Goal: Task Accomplishment & Management: Complete application form

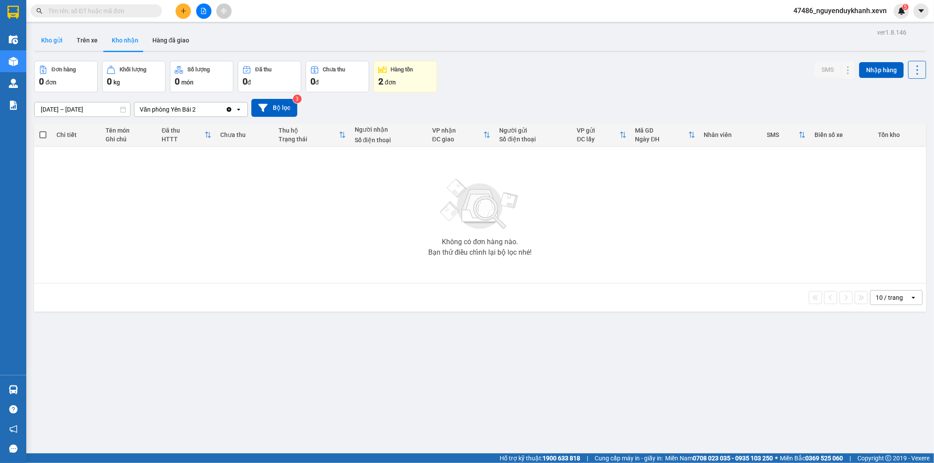
click at [51, 38] on button "Kho gửi" at bounding box center [51, 40] width 35 height 21
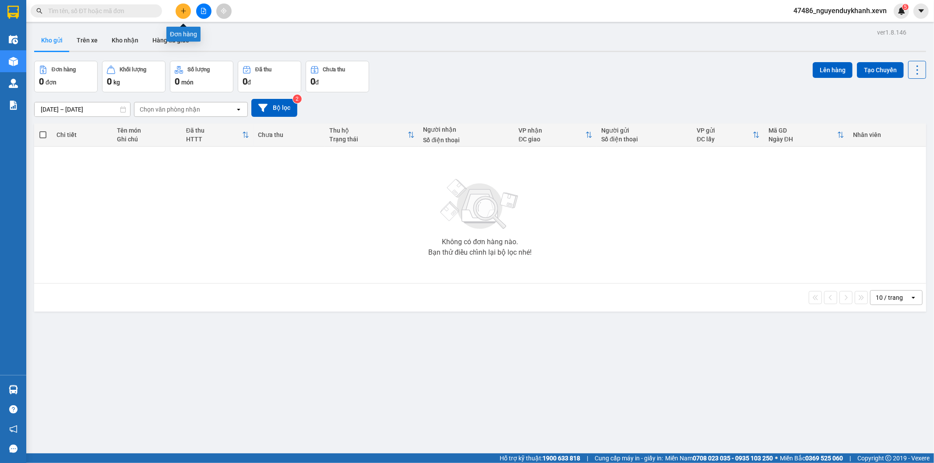
click at [178, 12] on button at bounding box center [183, 11] width 15 height 15
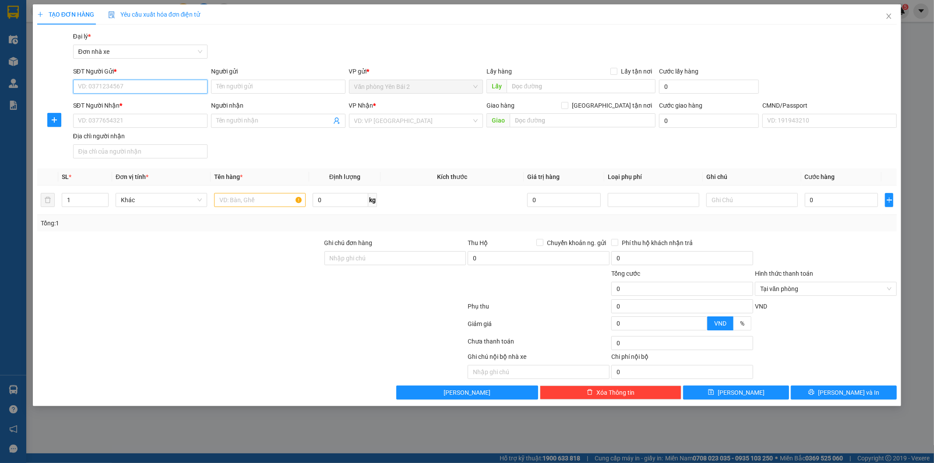
click at [117, 88] on input "SĐT Người Gửi *" at bounding box center [140, 87] width 134 height 14
type input "0858522666"
click at [347, 201] on input "0" at bounding box center [341, 200] width 56 height 14
click at [256, 196] on input "text" at bounding box center [260, 200] width 92 height 14
type input "6"
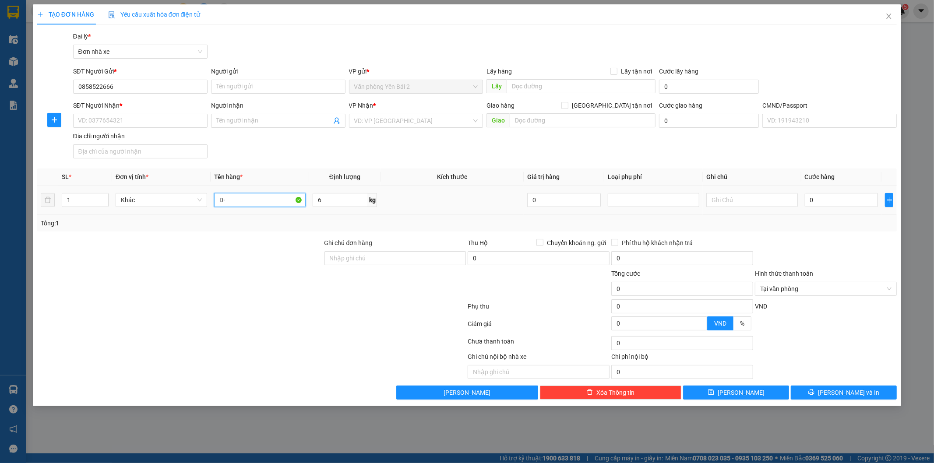
type input "D"
type input "Đ"
type input "DỤNG CỤ"
click at [270, 89] on input "Người gửi" at bounding box center [278, 87] width 134 height 14
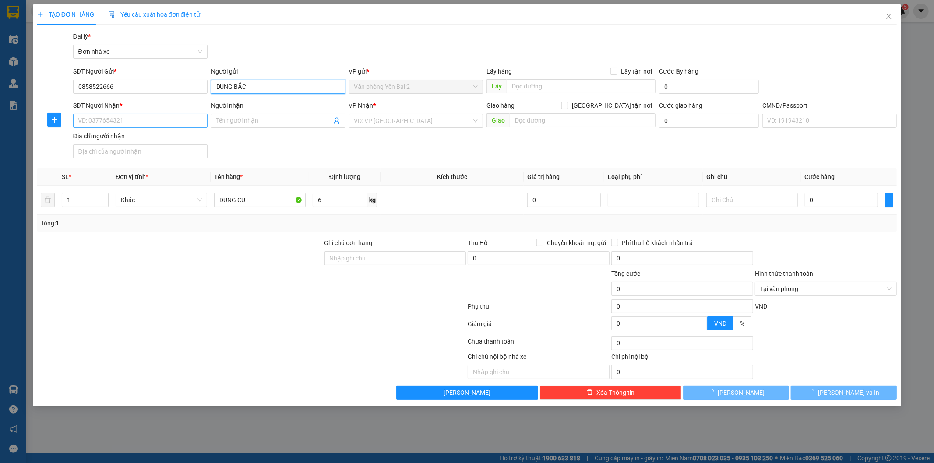
type input "DUNG BẮC"
click at [200, 118] on input "SĐT Người Nhận *" at bounding box center [140, 121] width 134 height 14
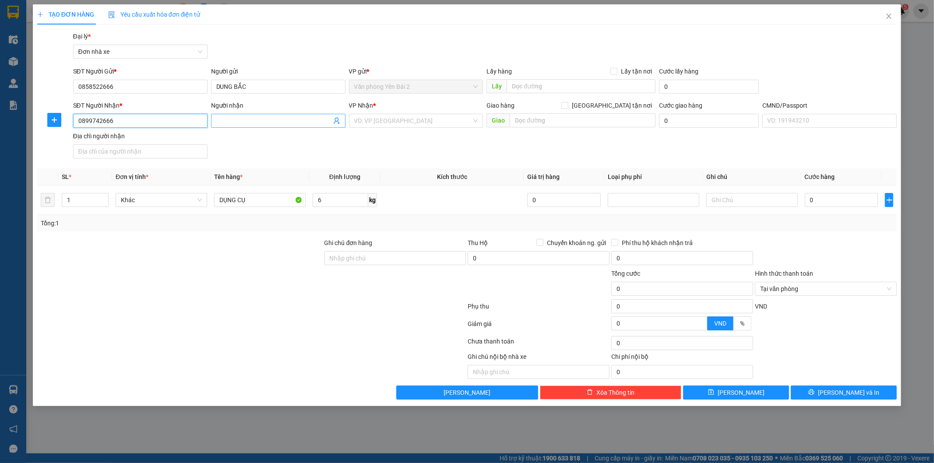
type input "0899742666"
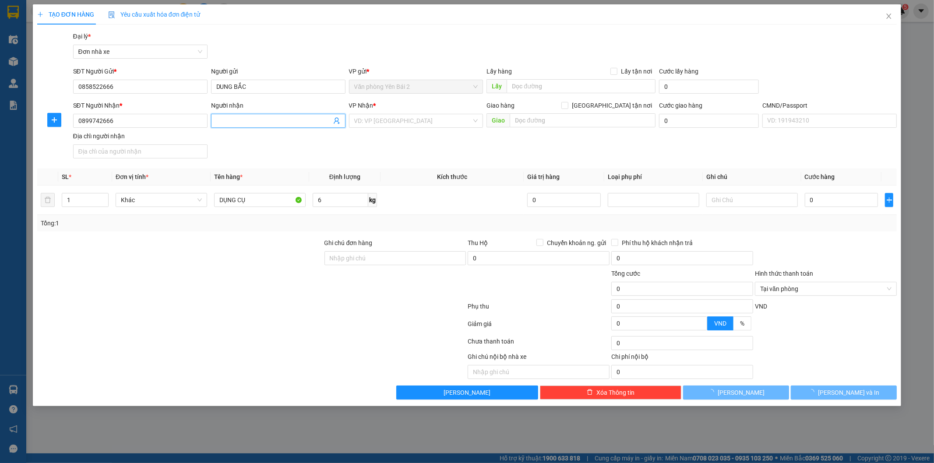
click at [257, 118] on input "Người nhận" at bounding box center [273, 121] width 115 height 10
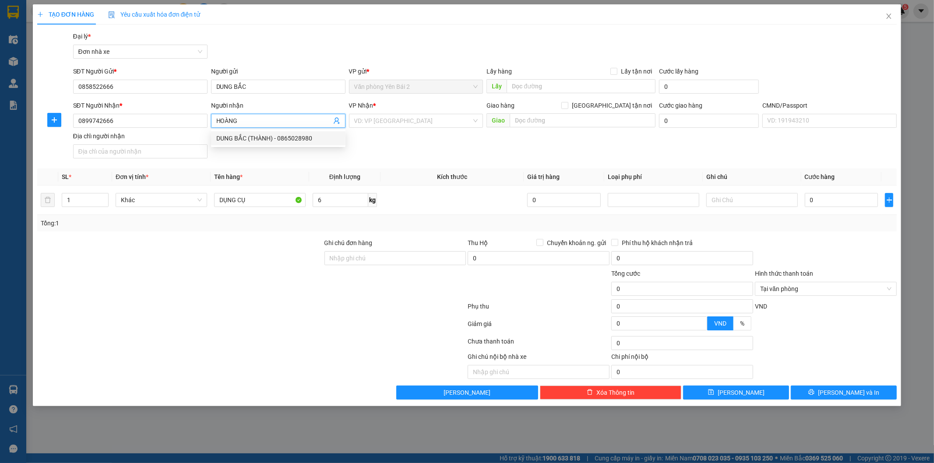
type input "HOÀNG"
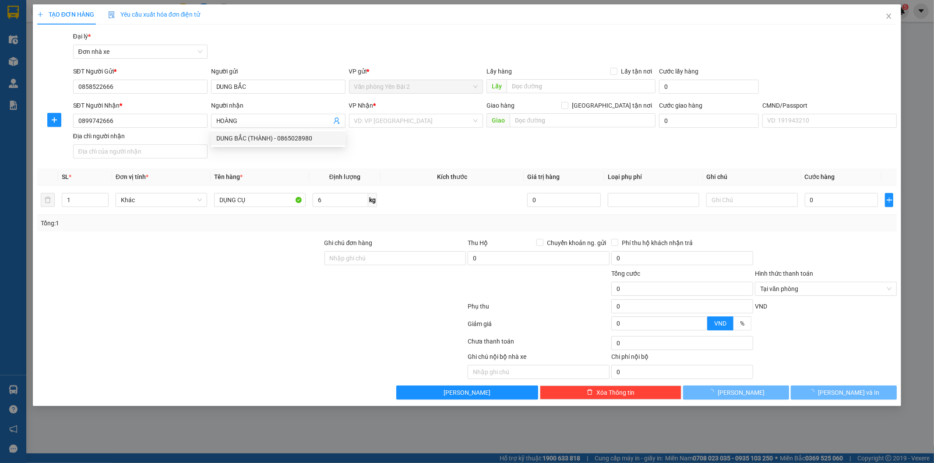
click at [415, 155] on div "SĐT Người Nhận * 0899742666 Người nhận HOÀNG VP Nhận * VD: VP [GEOGRAPHIC_DATA]…" at bounding box center [485, 131] width 828 height 61
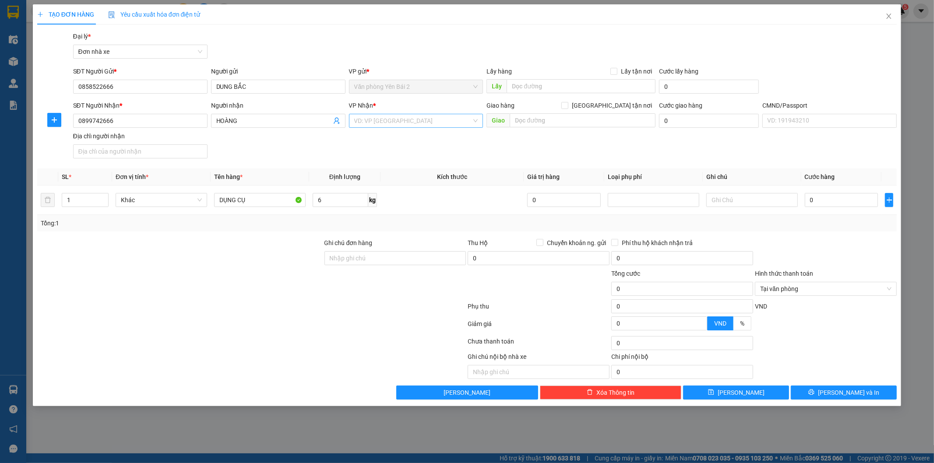
click at [410, 119] on input "search" at bounding box center [413, 120] width 118 height 13
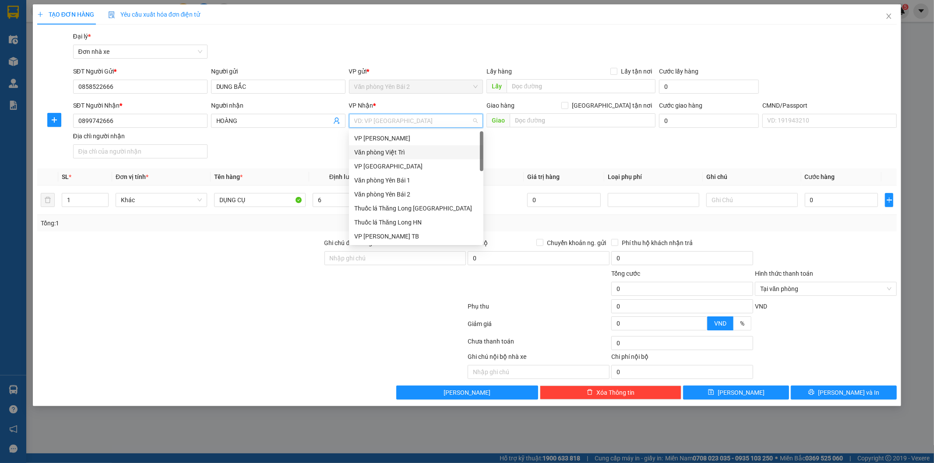
drag, startPoint x: 405, startPoint y: 109, endPoint x: 404, endPoint y: 120, distance: 11.9
click at [404, 116] on div "VP Nhận * VD: VP [GEOGRAPHIC_DATA]" at bounding box center [416, 116] width 134 height 31
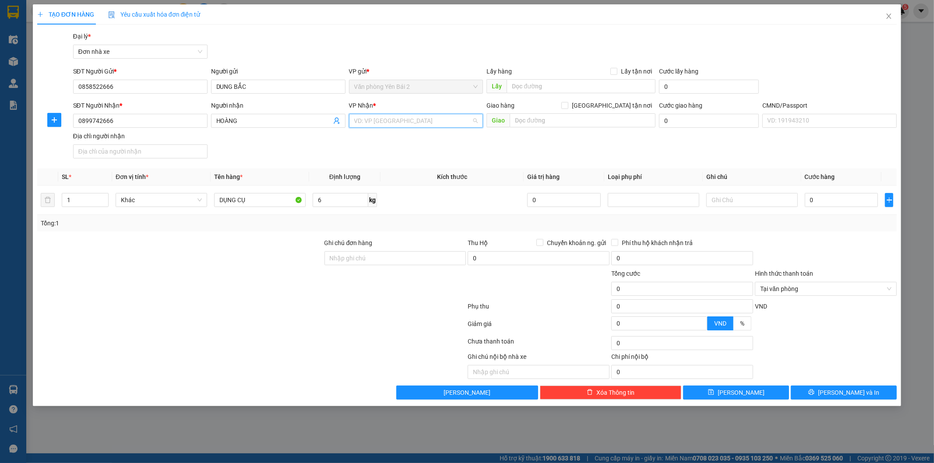
click at [404, 120] on input "search" at bounding box center [413, 120] width 118 height 13
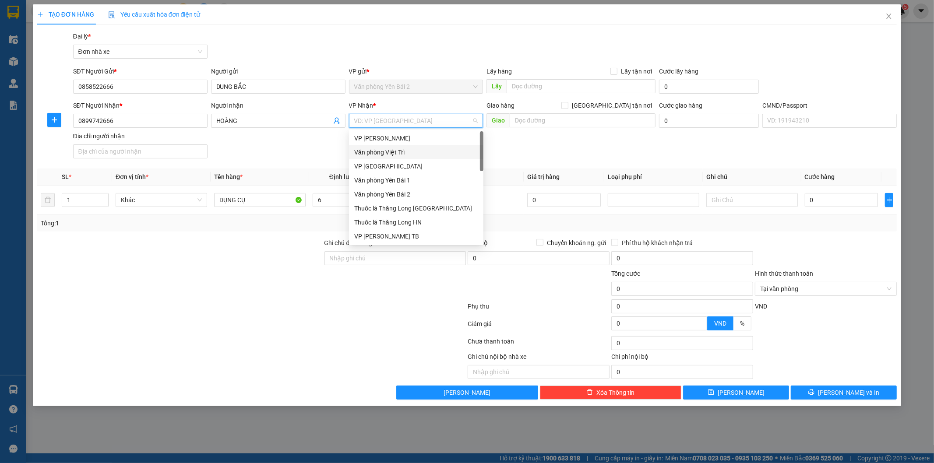
scroll to position [280, 0]
click at [371, 222] on div "VP BigC" at bounding box center [416, 223] width 124 height 10
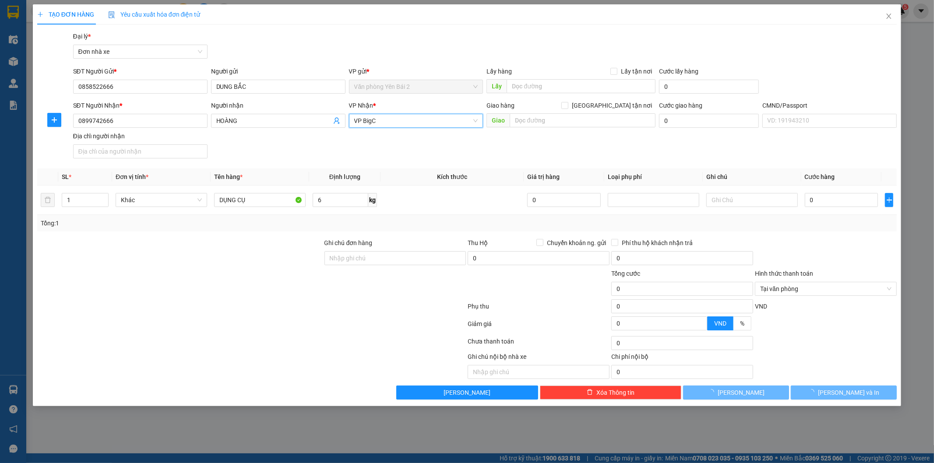
click at [174, 246] on div at bounding box center [179, 253] width 287 height 31
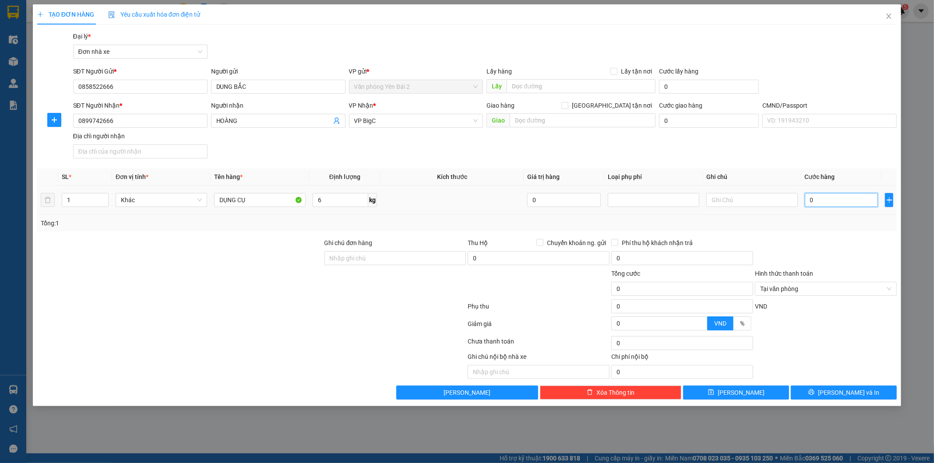
click at [833, 205] on input "0" at bounding box center [842, 200] width 74 height 14
type input "3"
type input "35"
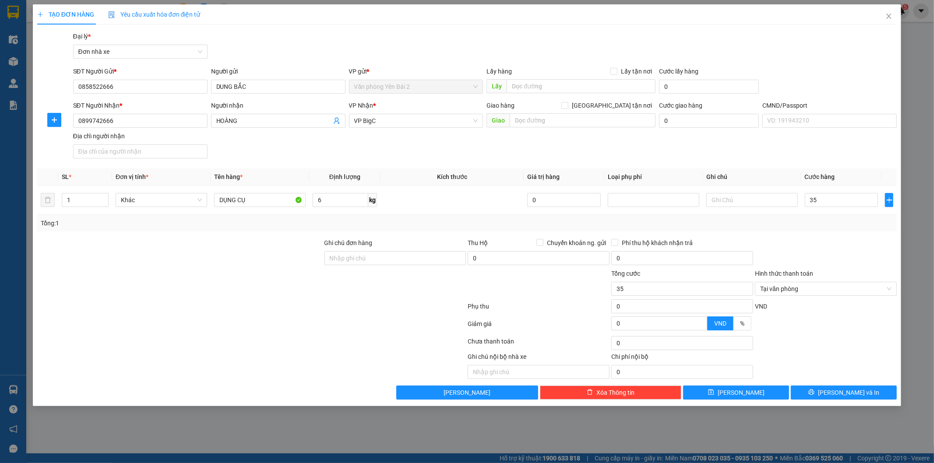
type input "35.000"
drag, startPoint x: 833, startPoint y: 242, endPoint x: 832, endPoint y: 238, distance: 4.4
click at [833, 242] on div at bounding box center [826, 253] width 144 height 31
type input "35.000"
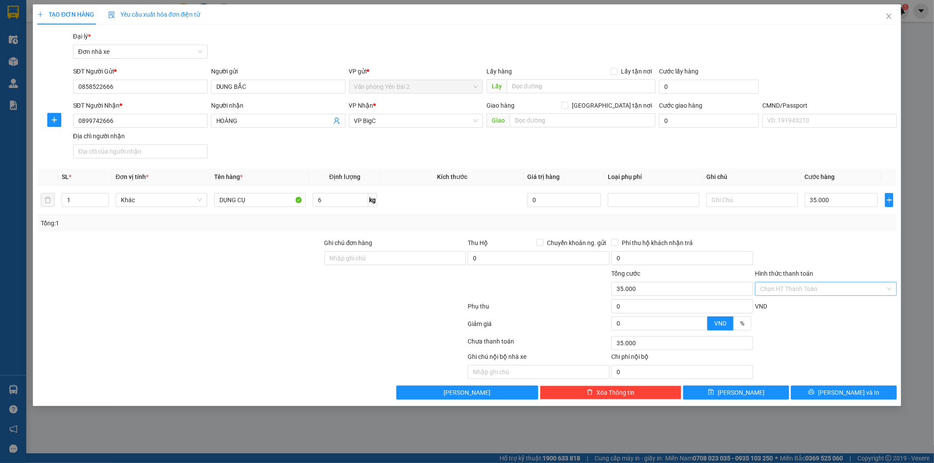
click at [860, 263] on div at bounding box center [826, 253] width 144 height 31
click at [566, 117] on input "text" at bounding box center [583, 120] width 146 height 14
paste input "An Vượng Villa, KM4.4 P. [GEOGRAPHIC_DATA], [GEOGRAPHIC_DATA], [GEOGRAPHIC_DATA…"
type input "An Vượng Villa, KM4.4 P. [GEOGRAPHIC_DATA], [GEOGRAPHIC_DATA], [GEOGRAPHIC_DATA…"
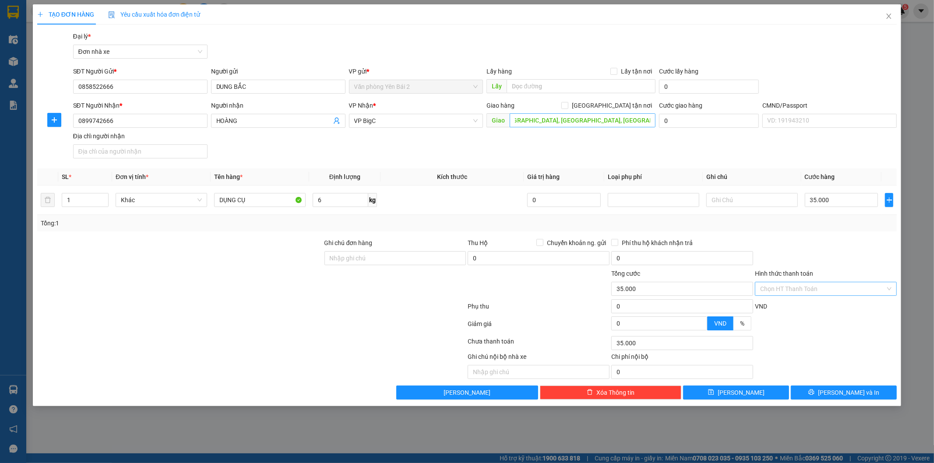
click at [569, 108] on span at bounding box center [565, 105] width 7 height 7
click at [568, 108] on input "[GEOGRAPHIC_DATA] tận nơi" at bounding box center [565, 105] width 6 height 6
checkbox input "true"
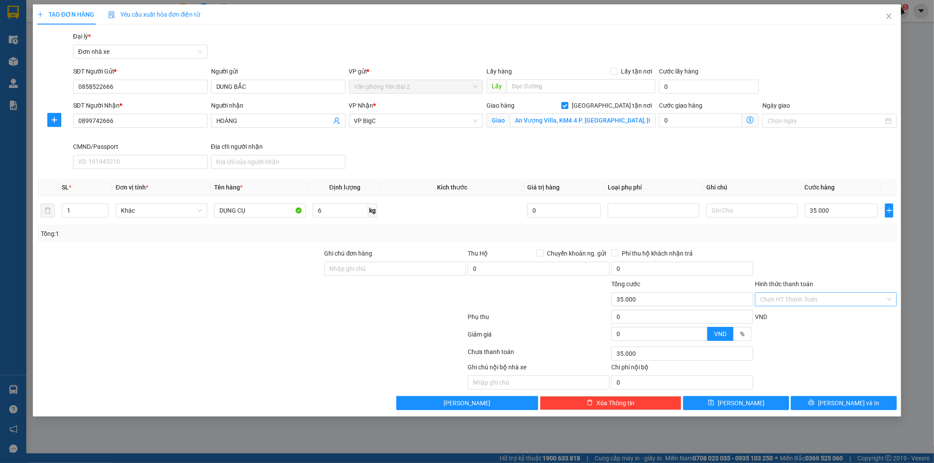
click at [634, 139] on div "Giao hàng [GEOGRAPHIC_DATA] tận nơi [GEOGRAPHIC_DATA], KM4.4 P. [GEOGRAPHIC_DAT…" at bounding box center [571, 121] width 173 height 41
click at [695, 117] on input "0" at bounding box center [700, 120] width 83 height 14
type input "35.007"
type input "7"
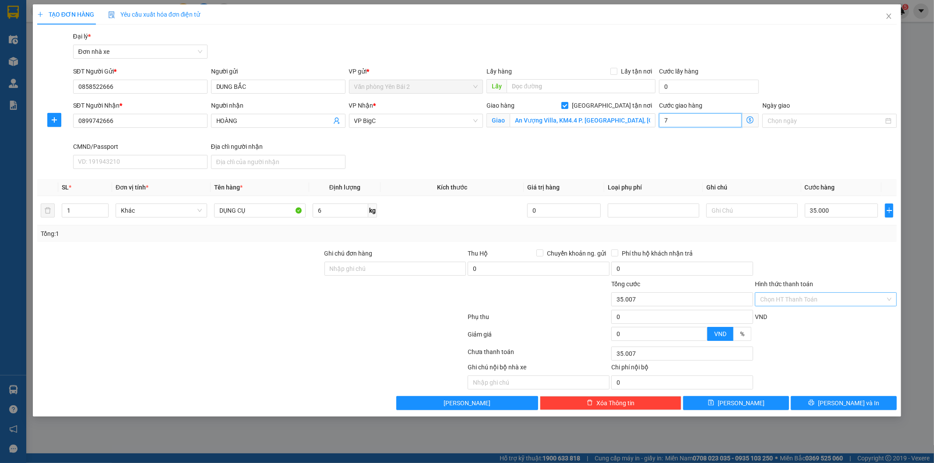
type input "35.070"
type input "70"
type input "105.000"
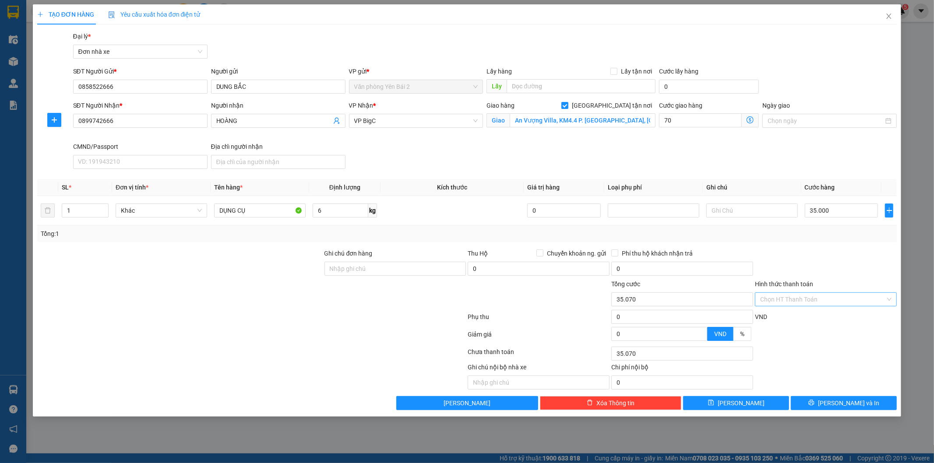
type input "70.000"
drag, startPoint x: 562, startPoint y: 150, endPoint x: 572, endPoint y: 154, distance: 10.4
click at [562, 150] on div "SĐT Người Nhận * 0899742666 Người nhận HOÀNG VP Nhận * VP BigC Giao hàng Giao t…" at bounding box center [485, 137] width 828 height 72
click at [815, 402] on icon "printer" at bounding box center [812, 403] width 6 height 6
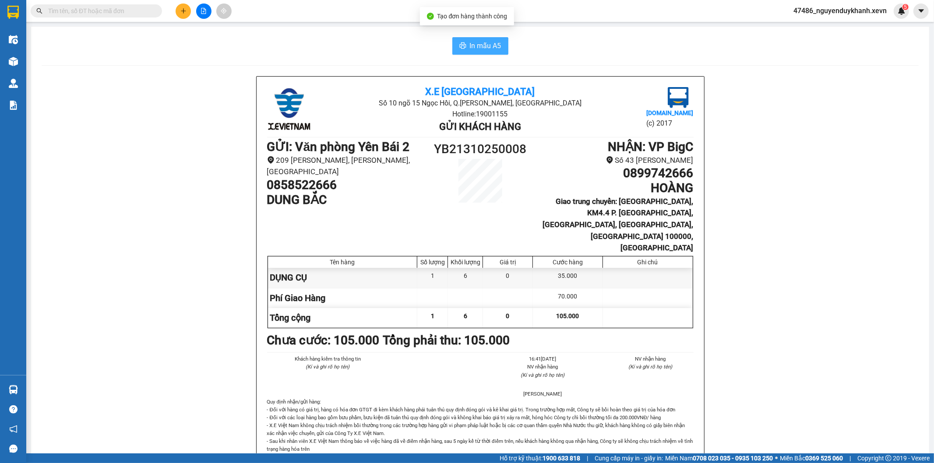
click at [470, 50] on span "In mẫu A5" at bounding box center [486, 45] width 32 height 11
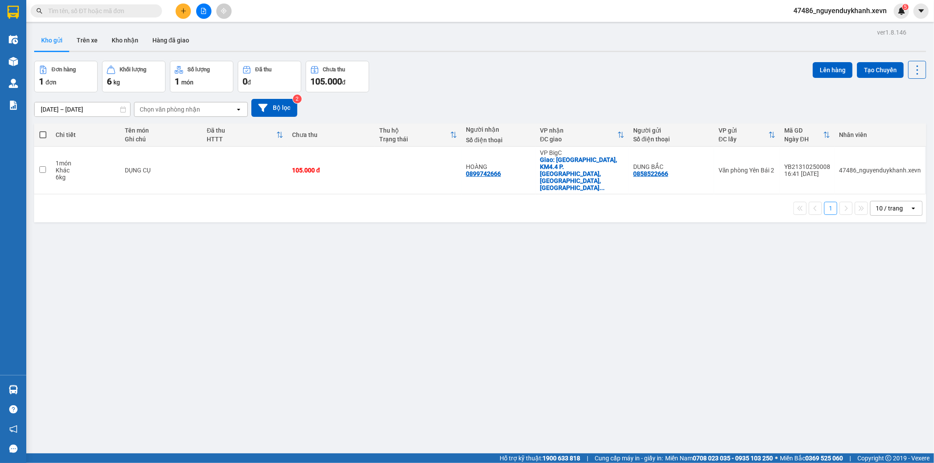
click at [723, 399] on div "ver 1.8.146 Kho gửi Trên xe Kho nhận Hàng đã giao Đơn hàng 1 đơn Khối lượng 6 k…" at bounding box center [480, 257] width 899 height 463
click at [95, 13] on input "text" at bounding box center [99, 11] width 103 height 10
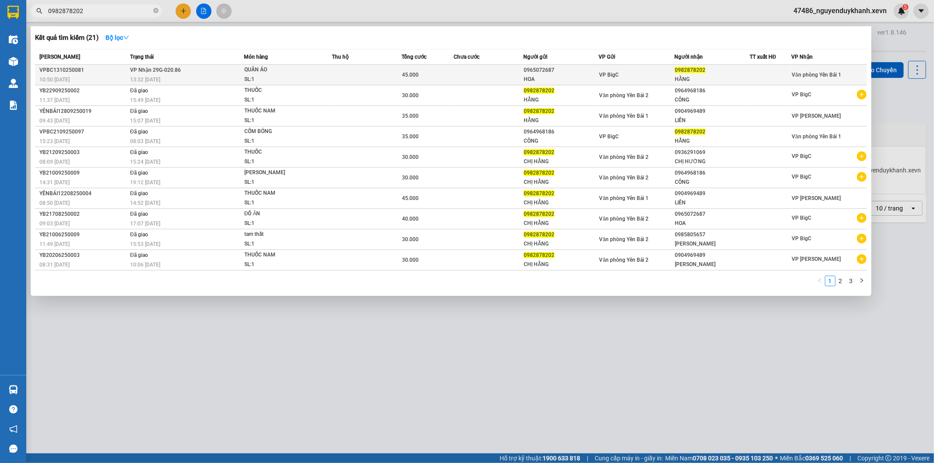
type input "0982878202"
click at [334, 69] on td at bounding box center [367, 75] width 70 height 21
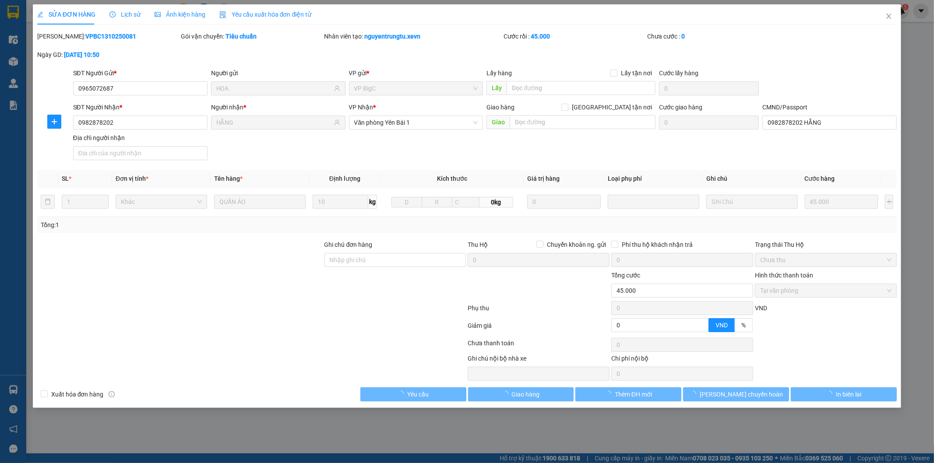
type input "0965072687"
type input "HOA"
type input "0982878202"
type input "HẰNG"
type input "0982878202 HẰNG"
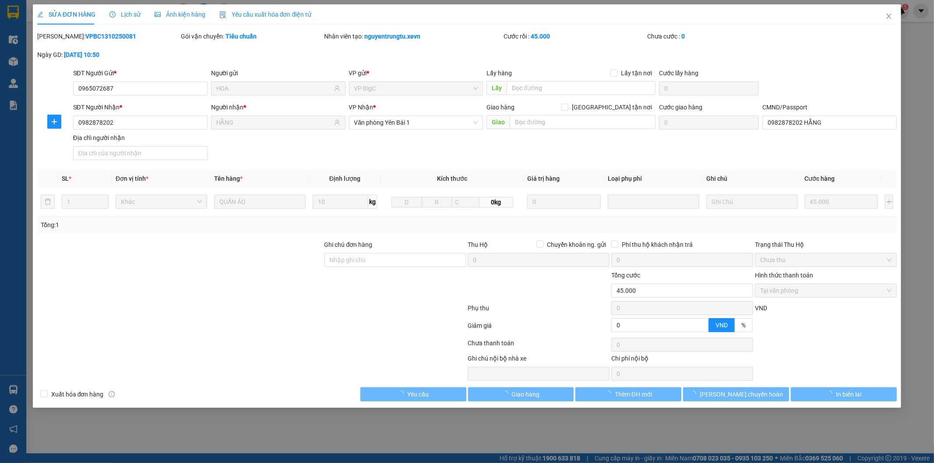
type input "0"
type input "45.000"
click at [818, 295] on span "Tại văn phòng" at bounding box center [825, 290] width 131 height 13
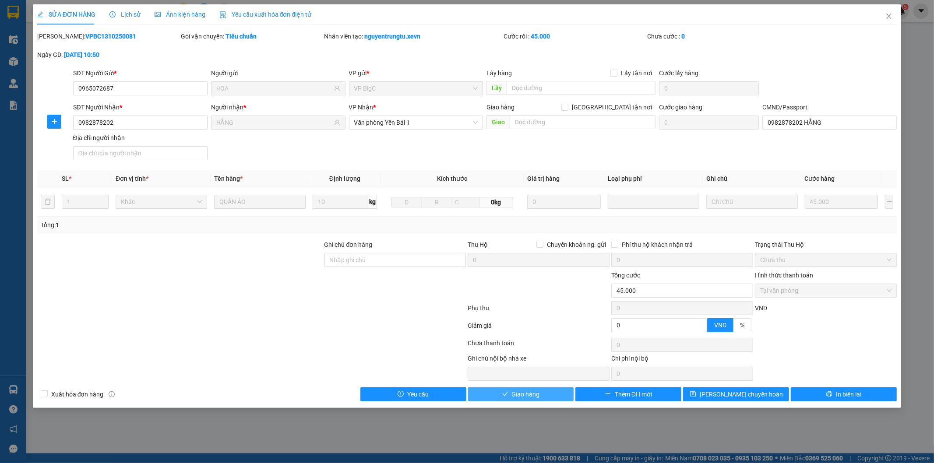
click at [535, 388] on button "Giao hàng" at bounding box center [521, 395] width 106 height 14
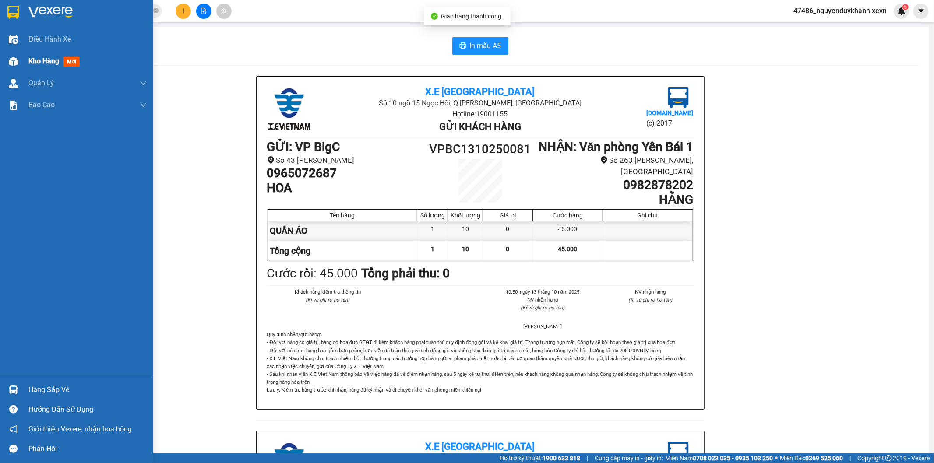
click at [54, 63] on span "Kho hàng" at bounding box center [43, 61] width 31 height 8
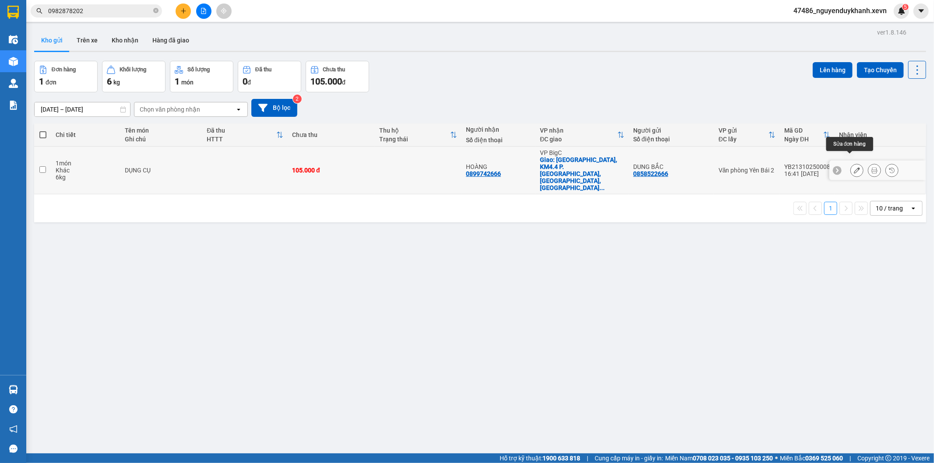
click at [854, 167] on icon at bounding box center [857, 170] width 6 height 6
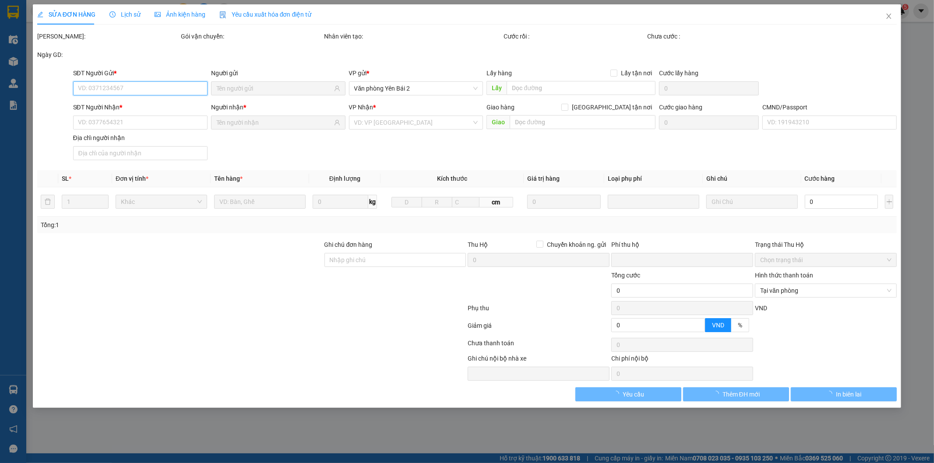
type input "0858522666"
type input "0899742666"
checkbox input "true"
type input "An Vượng Villa, KM4.4 P. [GEOGRAPHIC_DATA], [GEOGRAPHIC_DATA], [GEOGRAPHIC_DATA…"
type input "0"
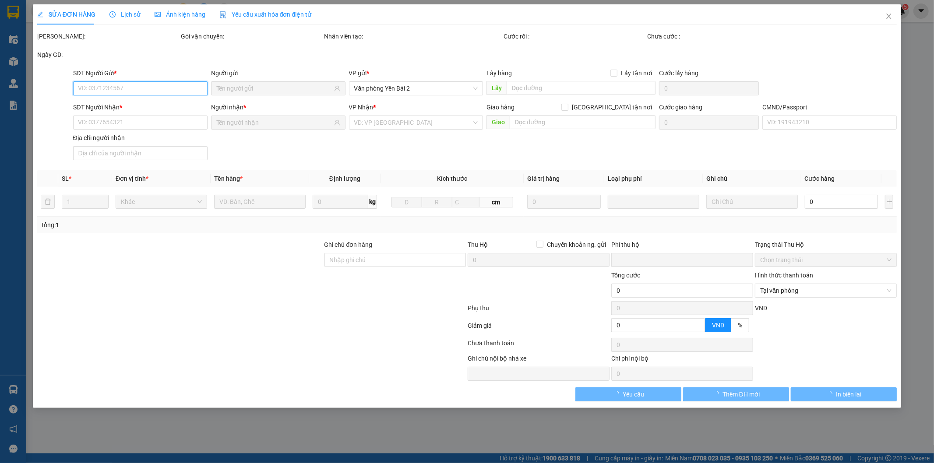
type input "105.000"
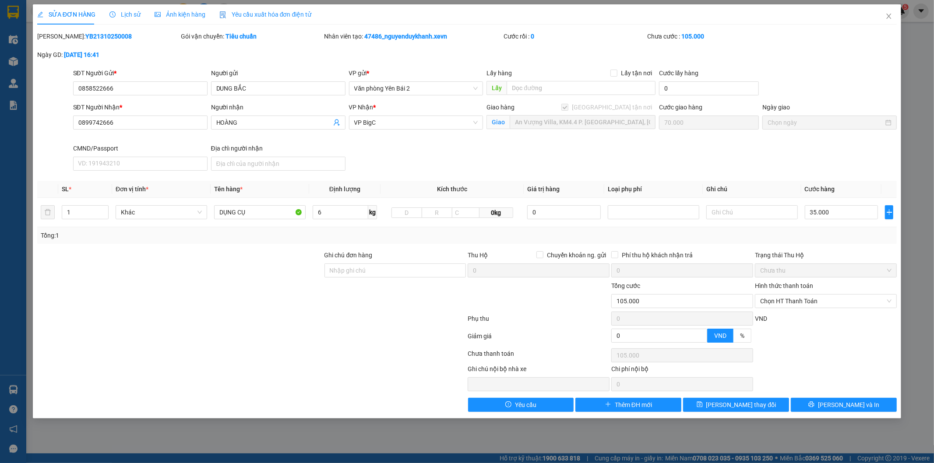
click at [759, 163] on div "SĐT Người Nhận * 0899742666 Người nhận HOÀNG VP Nhận * VP BigC Giao hàng Giao t…" at bounding box center [485, 139] width 828 height 72
click at [896, 16] on span "Close" at bounding box center [889, 16] width 25 height 25
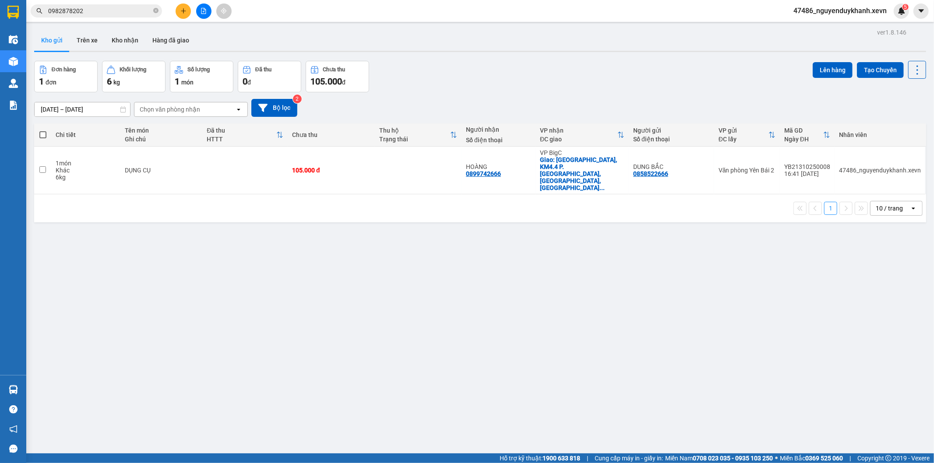
click at [183, 11] on icon "plus" at bounding box center [183, 11] width 6 height 6
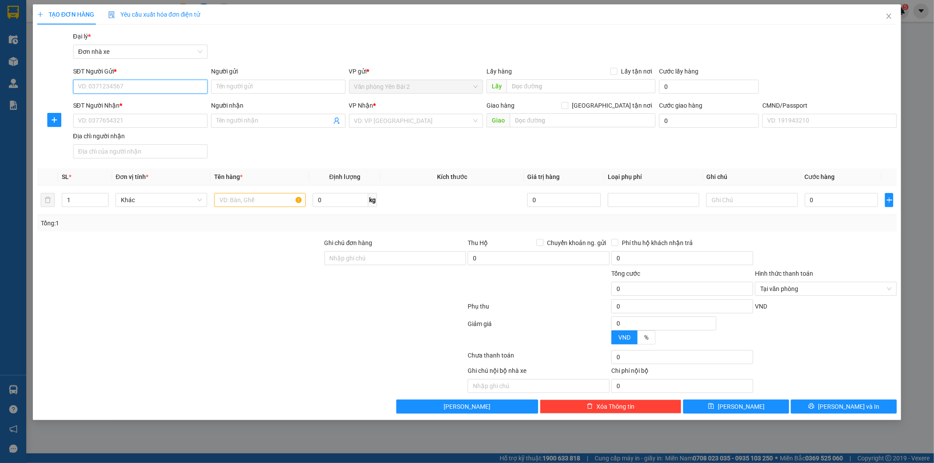
click at [169, 86] on input "SĐT Người Gửi *" at bounding box center [140, 87] width 134 height 14
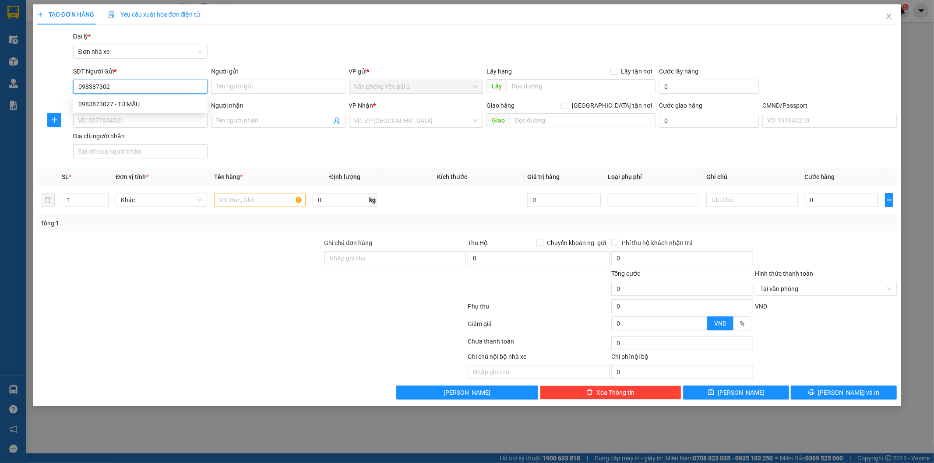
type input "0983873027"
click at [168, 98] on div "0983873027 - TÚ MẪU" at bounding box center [140, 104] width 134 height 14
type input "TÚ MẪU"
type input "0961347634"
type input "Genesolution [GEOGRAPHIC_DATA]"
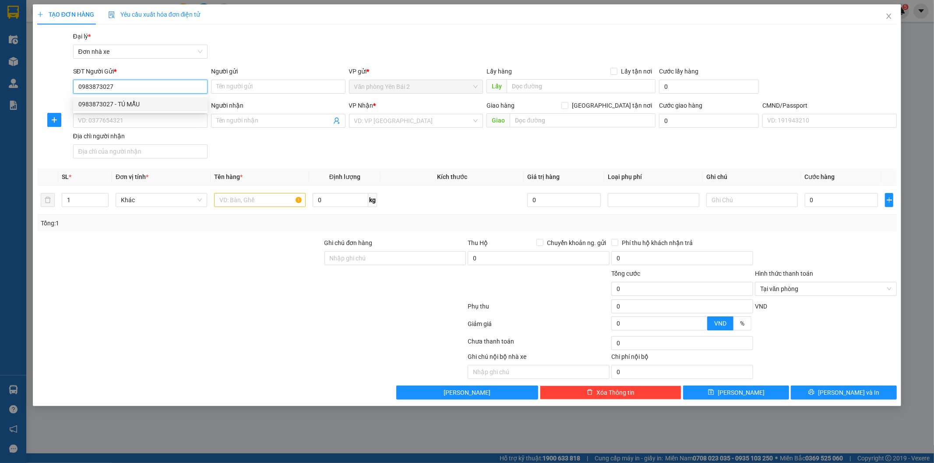
type input "1"
type input "0983873027"
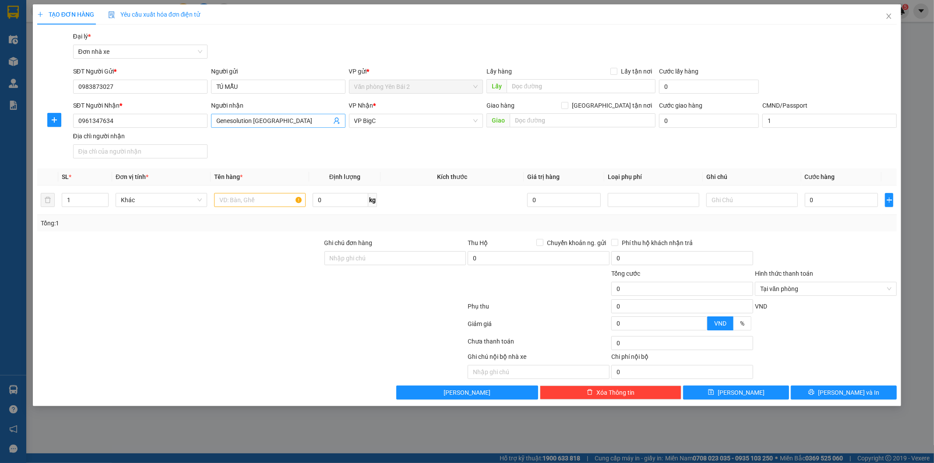
click at [337, 121] on icon "user-add" at bounding box center [337, 121] width 6 height 7
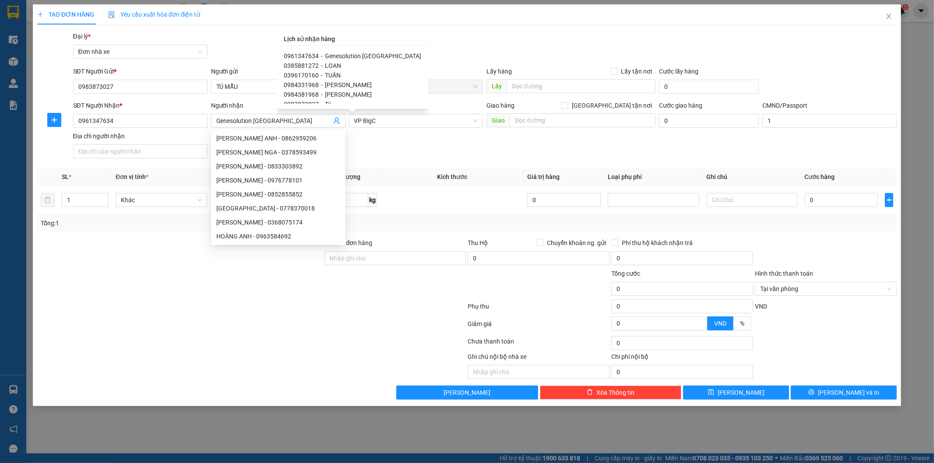
click at [427, 57] on div "Gói vận chuyển * Tiêu chuẩn Đại lý * Đơn nhà xe" at bounding box center [485, 47] width 828 height 31
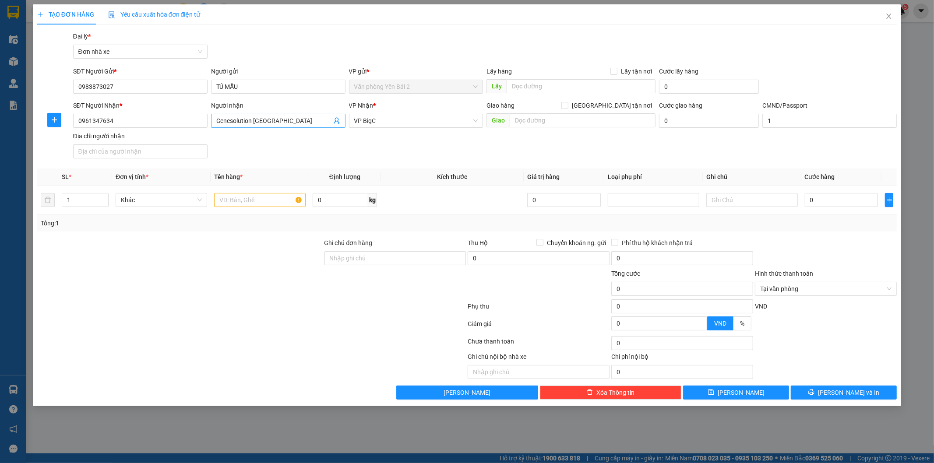
click at [336, 118] on icon "user-add" at bounding box center [337, 121] width 6 height 7
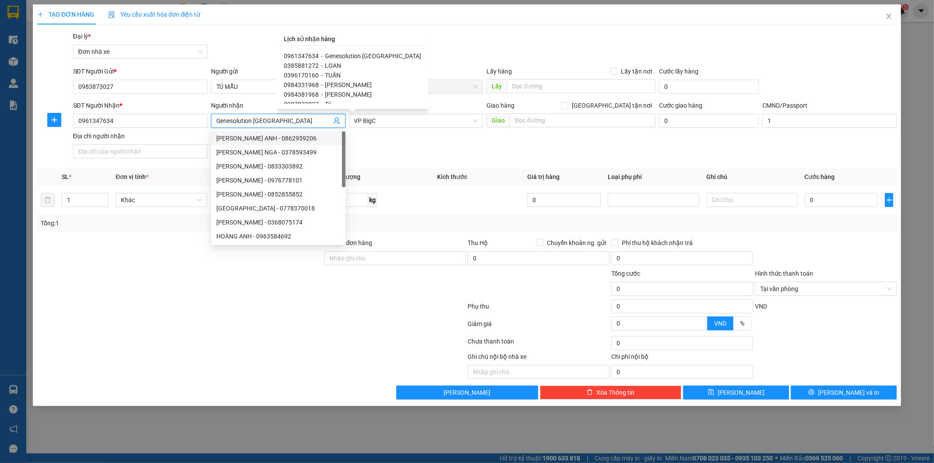
click at [330, 72] on span "TUẤN" at bounding box center [333, 75] width 16 height 7
type input "0396170160"
type input "TUẤN"
type input "015305000594"
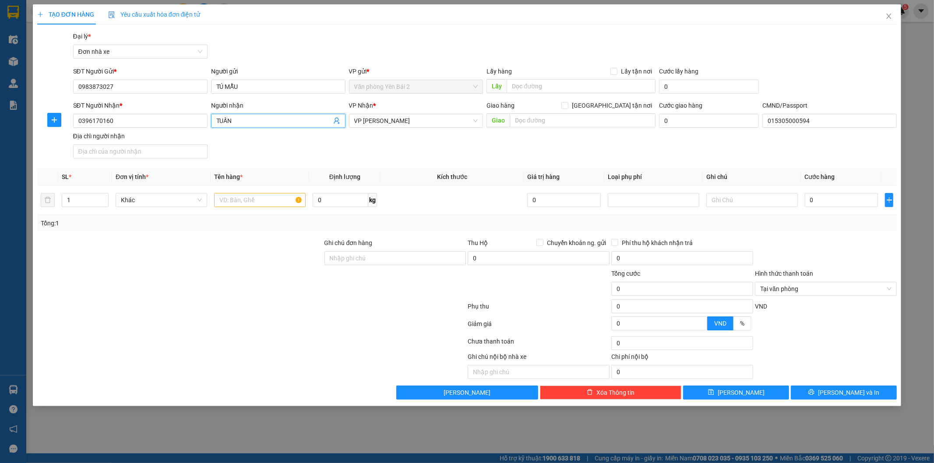
click at [421, 156] on div "SĐT Người Nhận * 0396170160 Người nhận TUẤN TUẤN VP Nhận * VP [PERSON_NAME] Gia…" at bounding box center [485, 131] width 828 height 61
click at [336, 203] on input "0" at bounding box center [341, 200] width 56 height 14
click at [276, 203] on input "text" at bounding box center [260, 200] width 92 height 14
type input "CHÌA KHOÁ"
click at [330, 196] on input "0" at bounding box center [341, 200] width 56 height 14
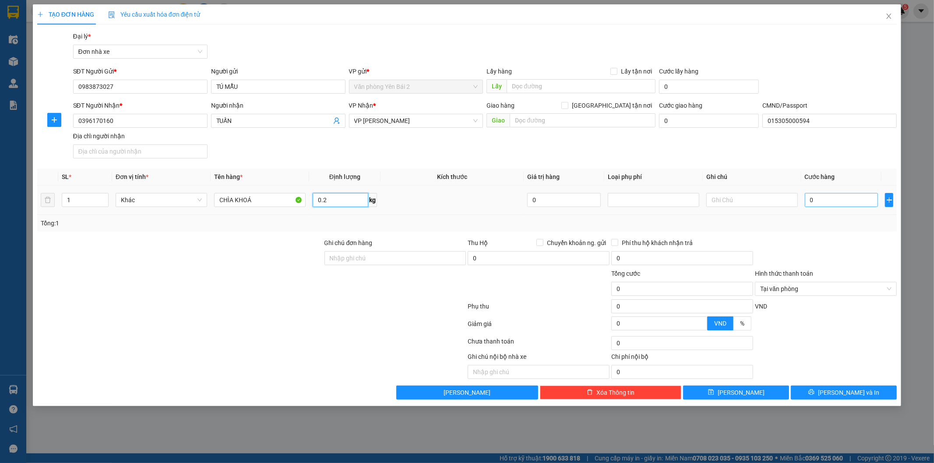
type input "0.2"
click at [829, 198] on input "0" at bounding box center [842, 200] width 74 height 14
type input "030"
type input "30"
type input "30.000"
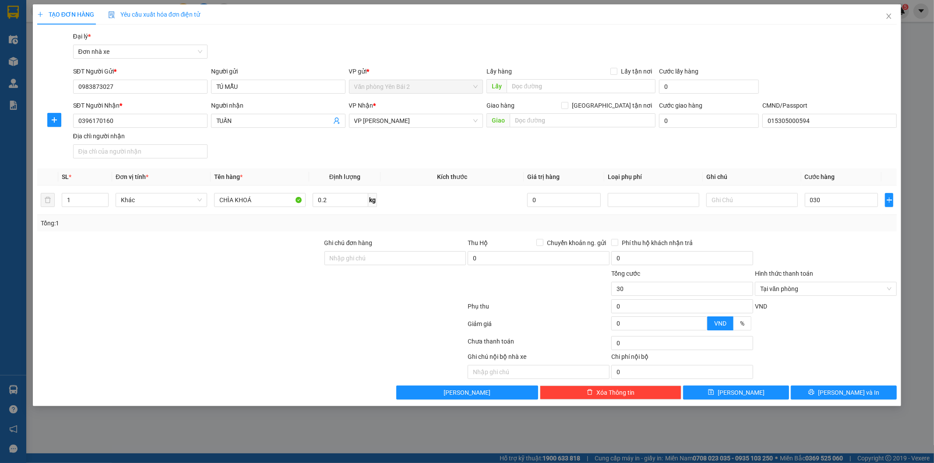
type input "30.000"
click at [822, 228] on div "Tổng: 1" at bounding box center [467, 224] width 853 height 10
click at [453, 119] on span "VP [PERSON_NAME]" at bounding box center [416, 120] width 124 height 13
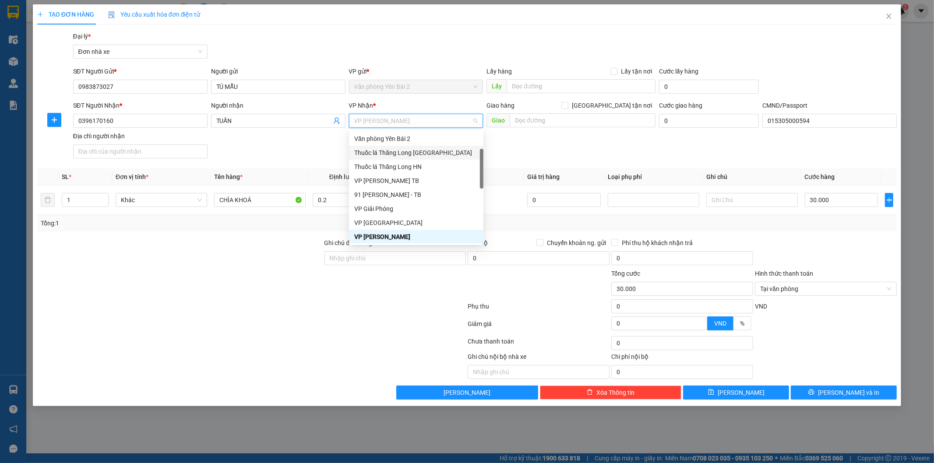
scroll to position [280, 0]
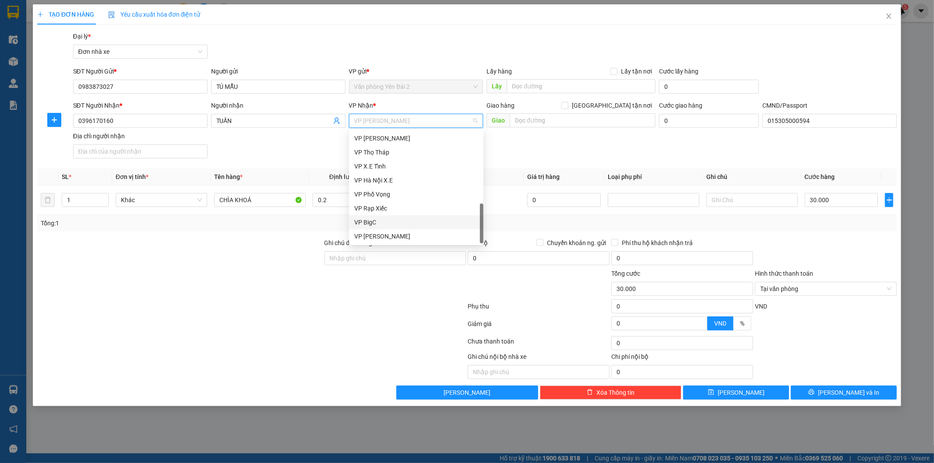
click at [358, 223] on div "VP BigC" at bounding box center [416, 223] width 124 height 10
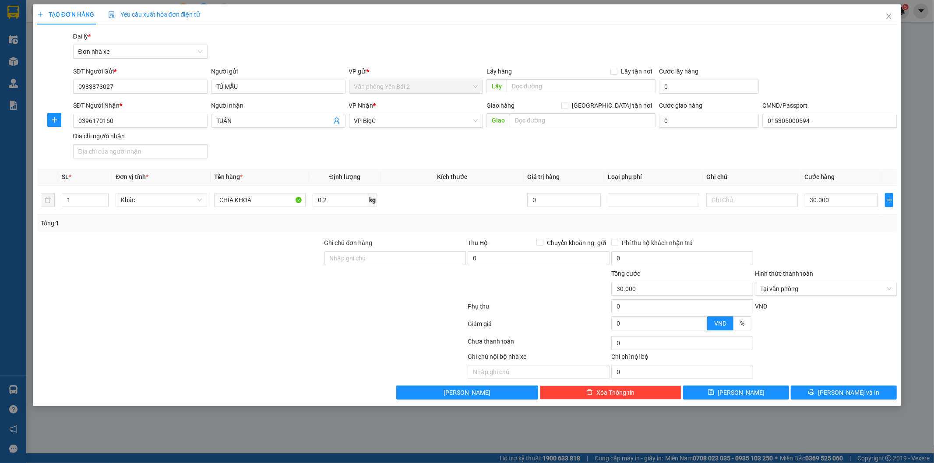
click at [197, 238] on div at bounding box center [179, 253] width 287 height 31
click at [851, 392] on span "[PERSON_NAME] và In" at bounding box center [848, 393] width 61 height 10
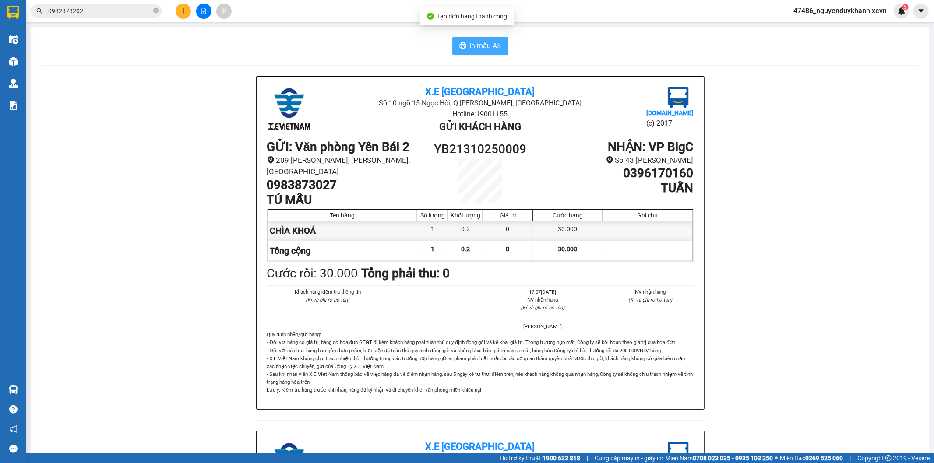
click at [485, 45] on span "In mẫu A5" at bounding box center [486, 45] width 32 height 11
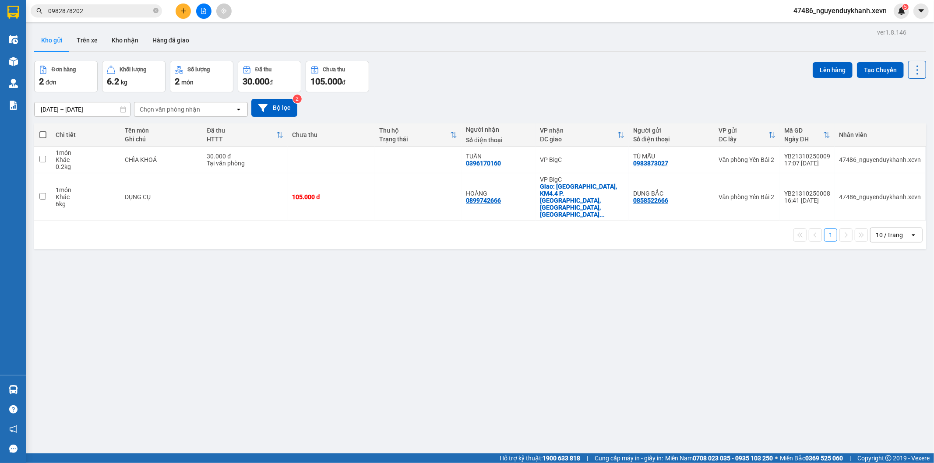
click at [654, 383] on div "ver 1.8.146 Kho gửi Trên xe Kho nhận Hàng đã giao Đơn hàng 2 đơn Khối lượng 6.2…" at bounding box center [480, 257] width 899 height 463
click at [102, 12] on input "0982878202" at bounding box center [99, 11] width 103 height 10
drag, startPoint x: 102, startPoint y: 10, endPoint x: 110, endPoint y: -3, distance: 14.6
click at [110, 0] on html "Kết quả tìm kiếm ( 21 ) Bộ lọc Mã ĐH Trạng thái Món hàng Thu hộ Tổng cước Chưa …" at bounding box center [467, 231] width 934 height 463
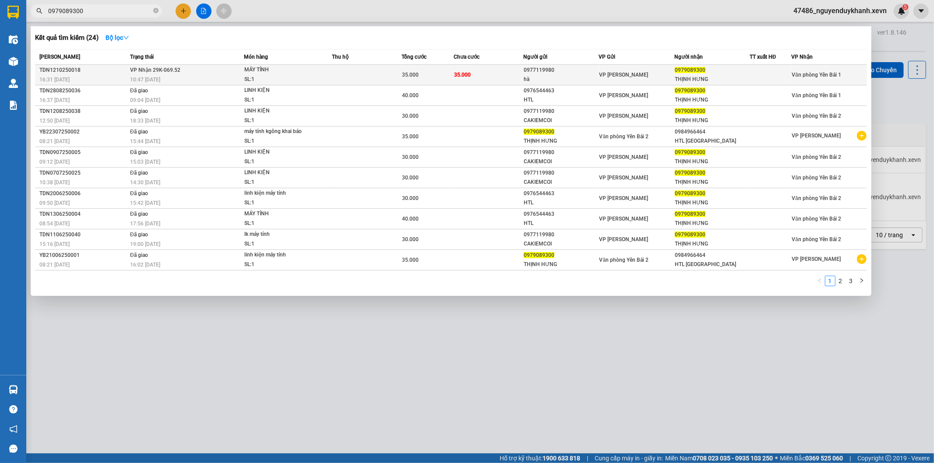
type input "0979089300"
click at [498, 74] on td "35.000" at bounding box center [489, 75] width 70 height 21
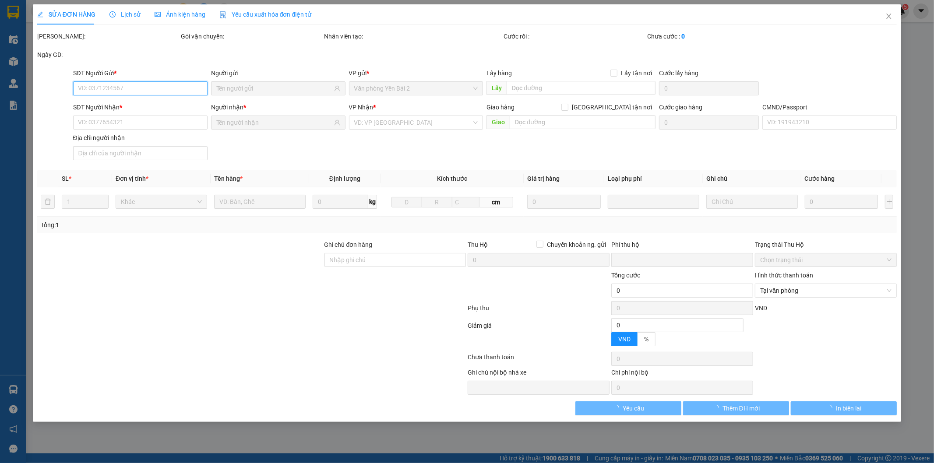
type input "0977119980"
type input "hà"
type input "0979089300"
type input "THỊNH HƯNG"
type input "025191015019 [PERSON_NAME]"
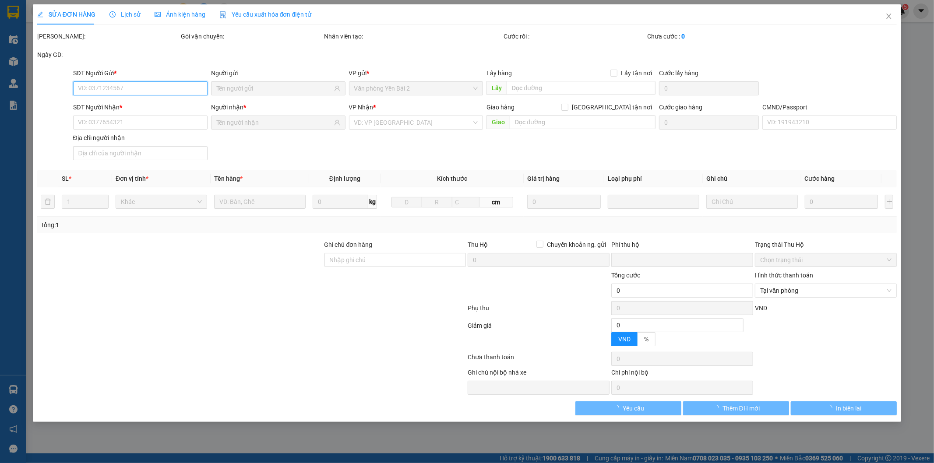
type input "0"
type input "35.000"
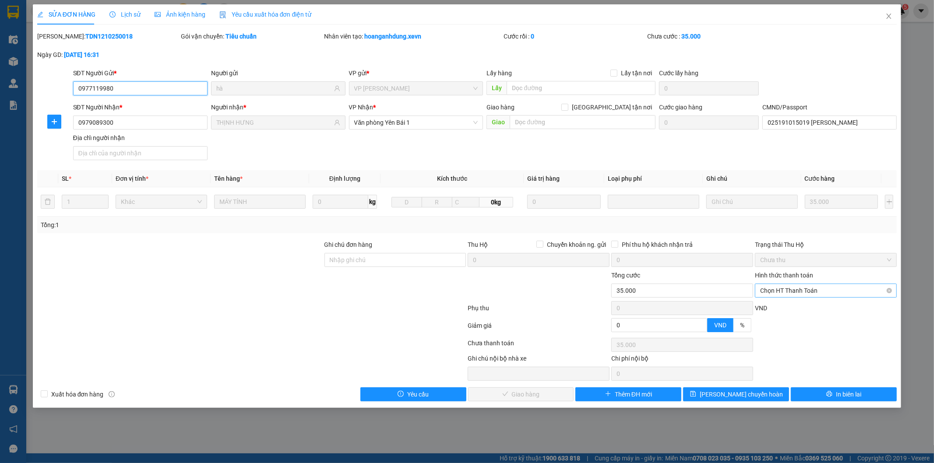
click at [795, 290] on span "Chọn HT Thanh Toán" at bounding box center [825, 290] width 131 height 13
click at [787, 308] on div "Tại văn phòng" at bounding box center [826, 309] width 131 height 10
type input "0"
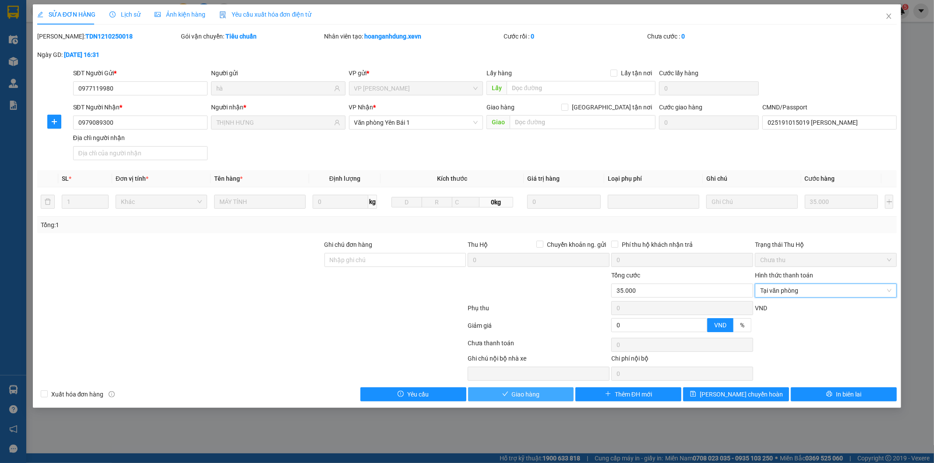
click at [522, 394] on span "Giao hàng" at bounding box center [526, 395] width 28 height 10
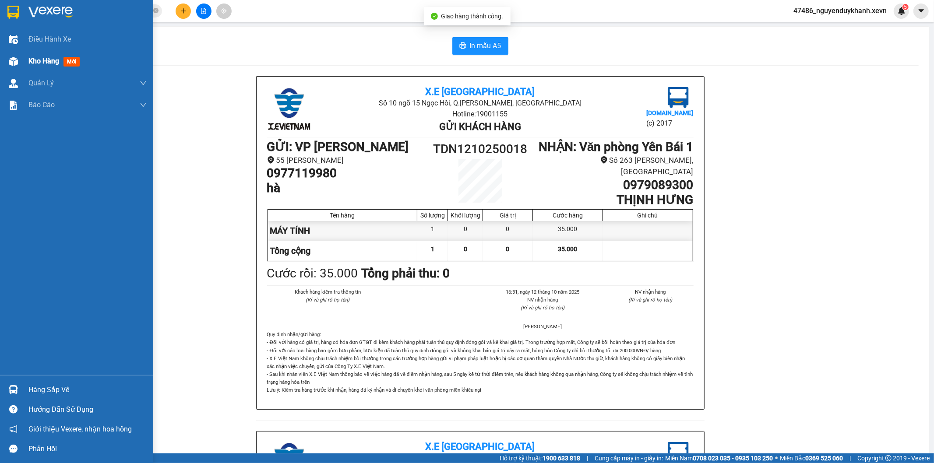
click at [35, 64] on span "Kho hàng" at bounding box center [43, 61] width 31 height 8
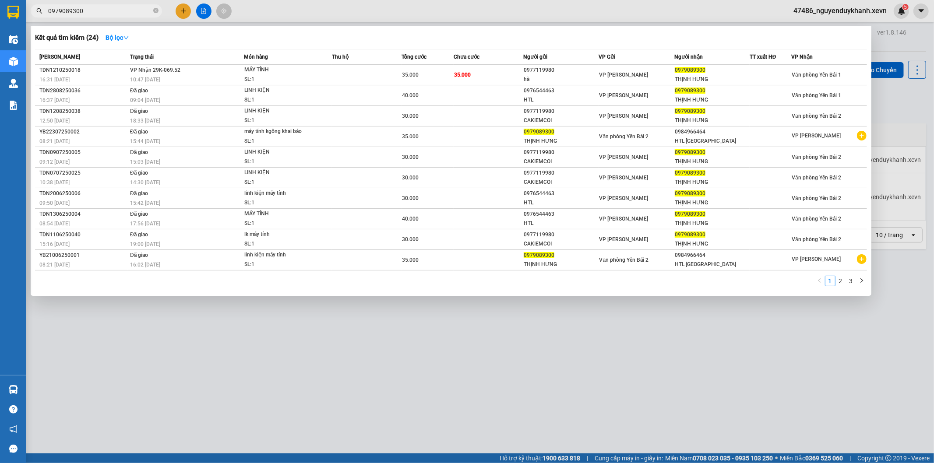
click at [118, 12] on input "0979089300" at bounding box center [99, 11] width 103 height 10
click at [279, 380] on div at bounding box center [467, 231] width 934 height 463
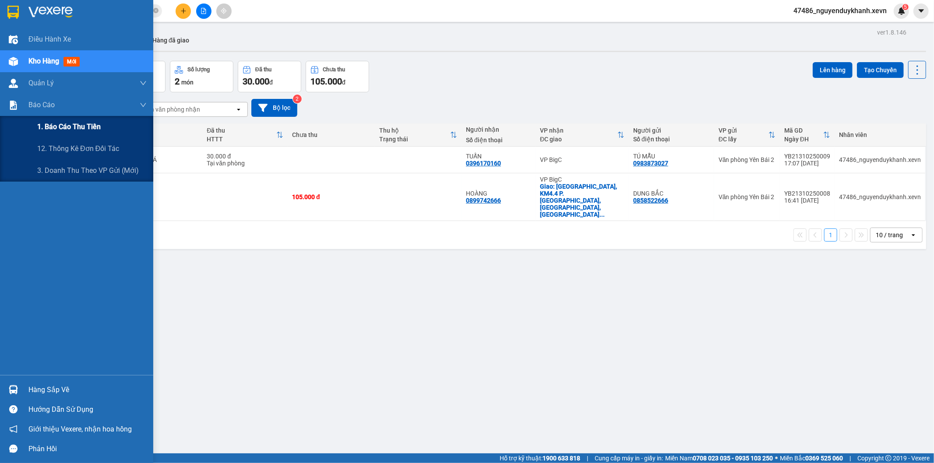
click at [58, 134] on div "1. Báo cáo thu tiền" at bounding box center [92, 127] width 110 height 22
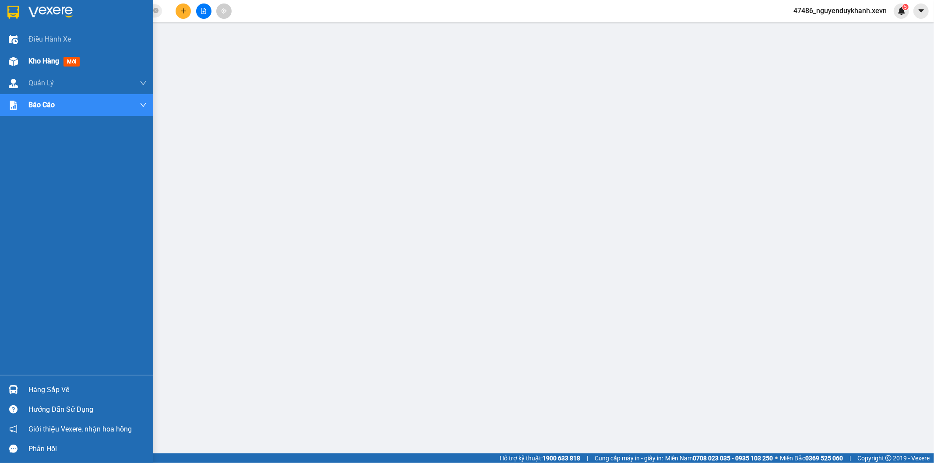
click at [33, 60] on span "Kho hàng" at bounding box center [43, 61] width 31 height 8
